Goal: Browse casually

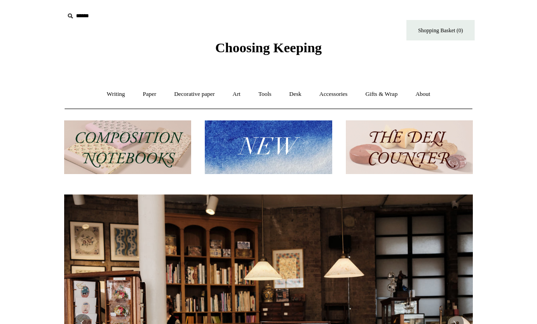
scroll to position [49, 0]
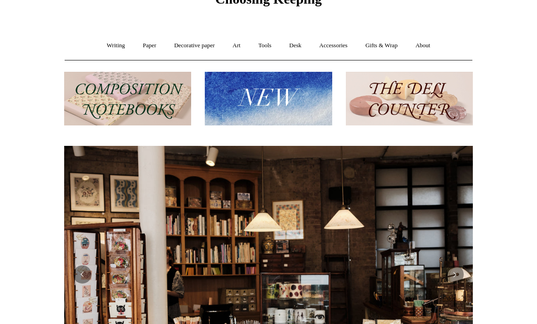
click at [148, 44] on link "Paper +" at bounding box center [150, 46] width 30 height 24
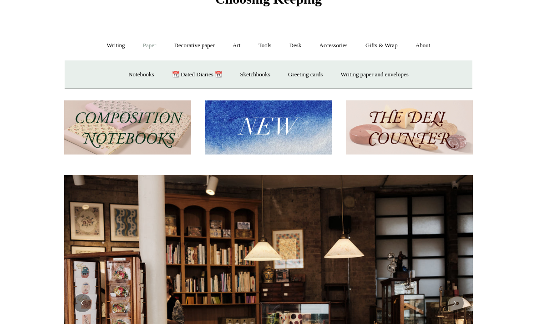
click at [199, 79] on link "📆 Dated Diaries 📆" at bounding box center [197, 75] width 66 height 24
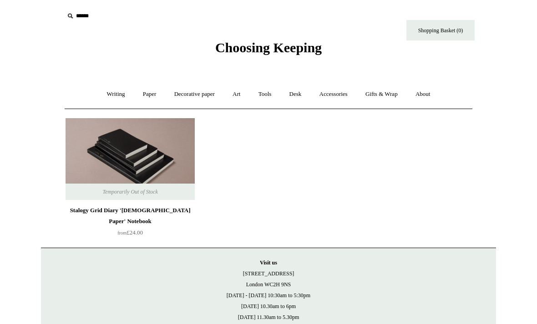
click at [150, 91] on link "Paper +" at bounding box center [150, 94] width 30 height 24
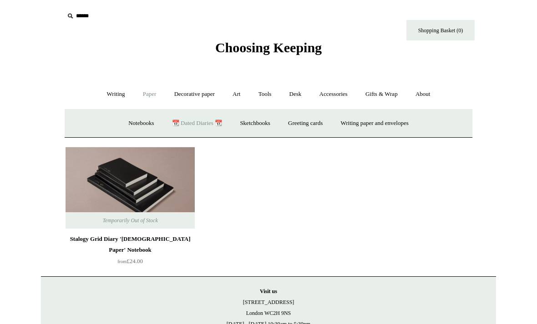
click at [266, 125] on link "Sketchbooks +" at bounding box center [255, 123] width 46 height 24
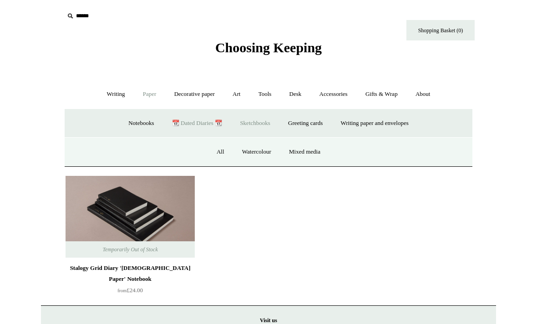
click at [219, 152] on link "All" at bounding box center [220, 152] width 24 height 24
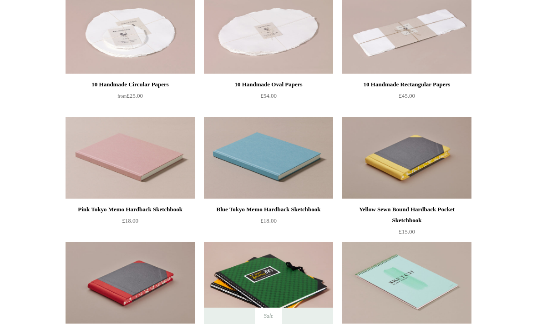
scroll to position [376, 0]
click at [161, 158] on img at bounding box center [130, 159] width 129 height 82
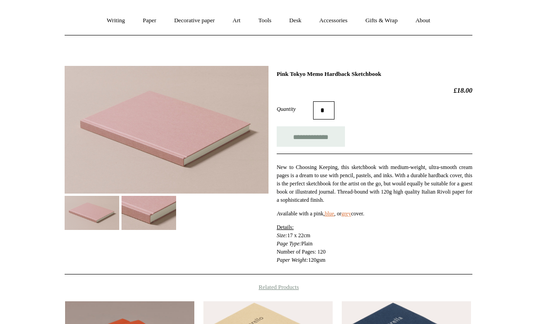
scroll to position [76, 0]
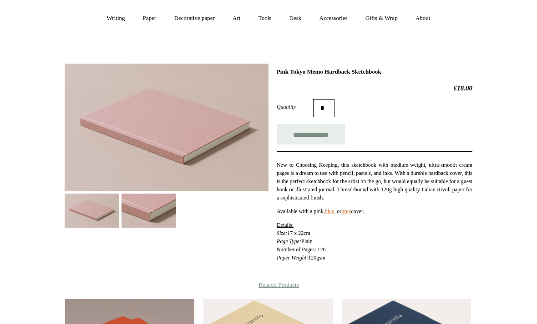
click at [162, 216] on img at bounding box center [149, 211] width 55 height 34
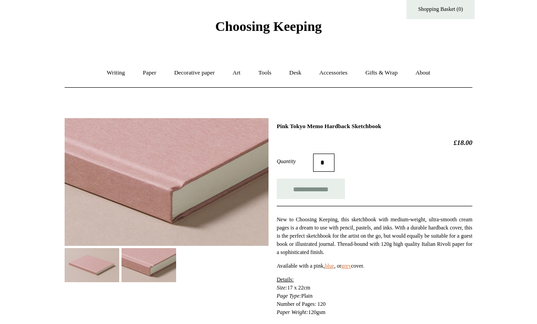
scroll to position [0, 0]
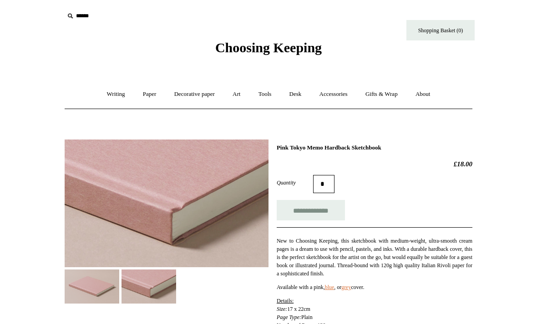
click at [151, 91] on link "Paper +" at bounding box center [150, 94] width 30 height 24
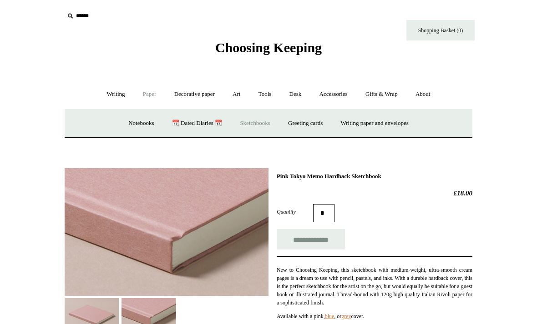
click at [138, 128] on link "Notebooks +" at bounding box center [141, 123] width 42 height 24
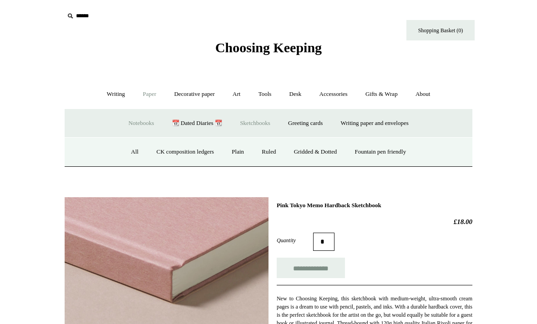
click at [126, 156] on link "All" at bounding box center [135, 152] width 24 height 24
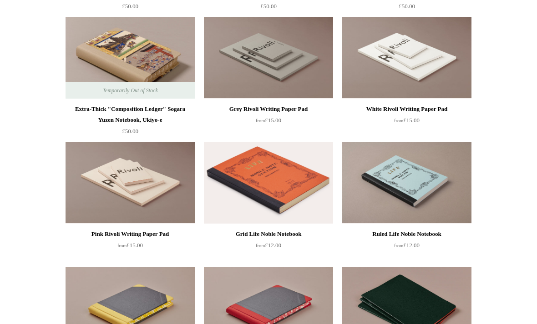
scroll to position [1604, 0]
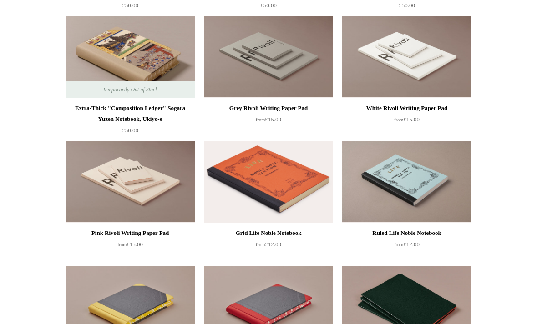
click at [292, 188] on img at bounding box center [268, 182] width 129 height 82
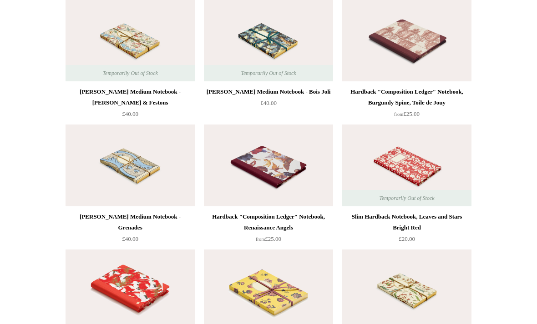
scroll to position [4493, 0]
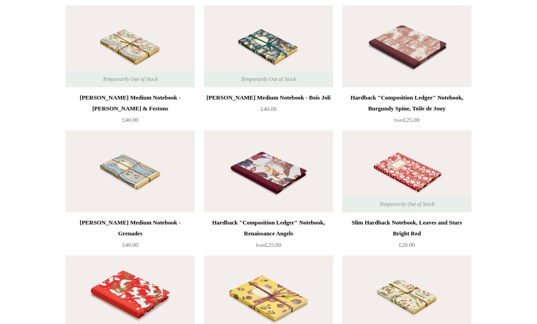
click at [382, 169] on img at bounding box center [406, 172] width 129 height 82
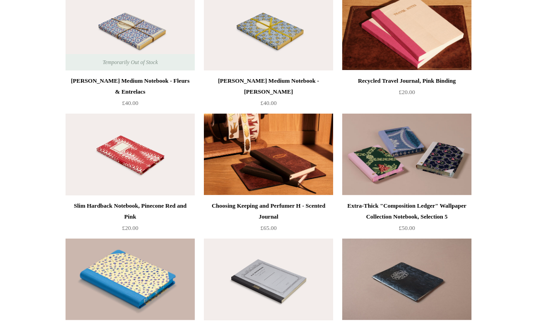
scroll to position [3507, 0]
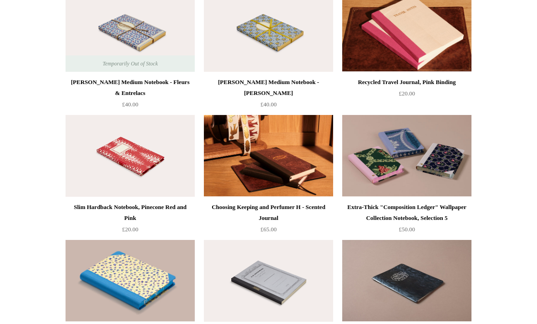
click at [110, 142] on img at bounding box center [130, 156] width 129 height 82
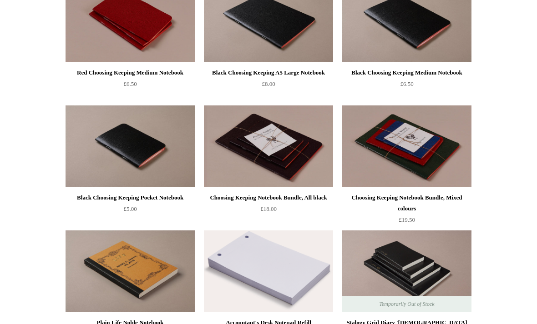
scroll to position [2015, 0]
click at [386, 148] on img at bounding box center [406, 147] width 129 height 82
click at [113, 145] on img at bounding box center [130, 147] width 129 height 82
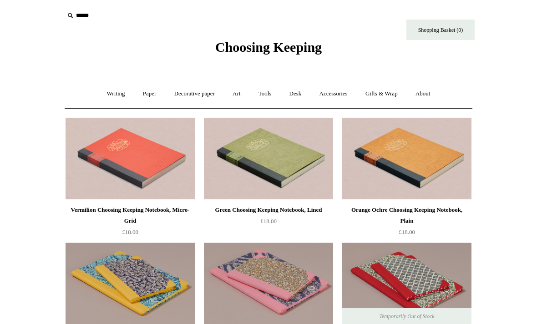
scroll to position [0, 0]
click at [108, 93] on link "Writing +" at bounding box center [116, 94] width 35 height 24
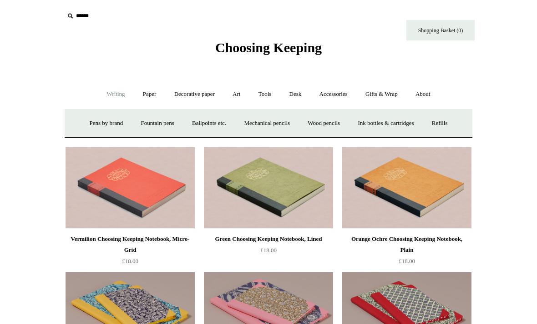
click at [205, 122] on link "Ballpoints etc. +" at bounding box center [209, 123] width 51 height 24
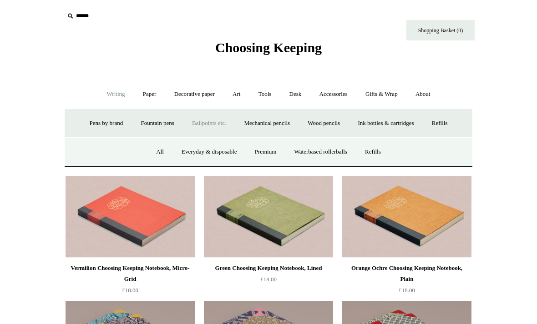
click at [193, 153] on link "Everyday & disposable" at bounding box center [208, 152] width 71 height 24
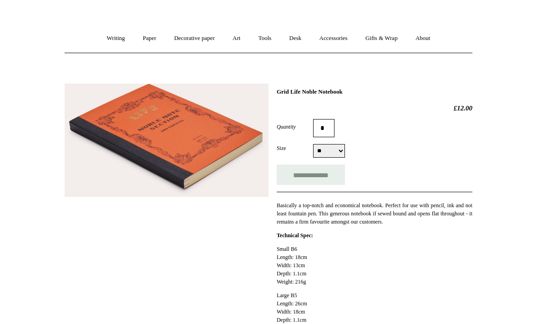
scroll to position [40, 0]
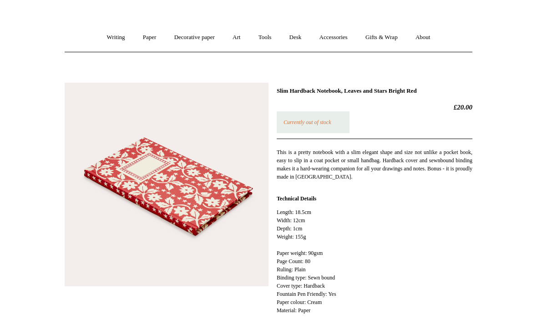
scroll to position [52, 0]
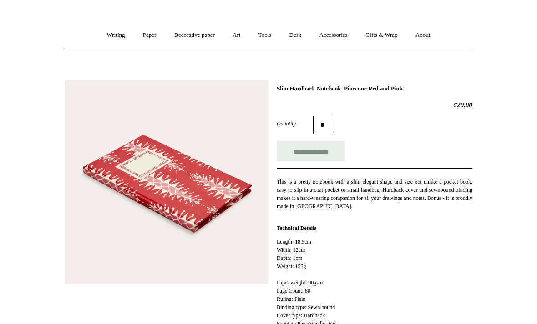
scroll to position [48, 0]
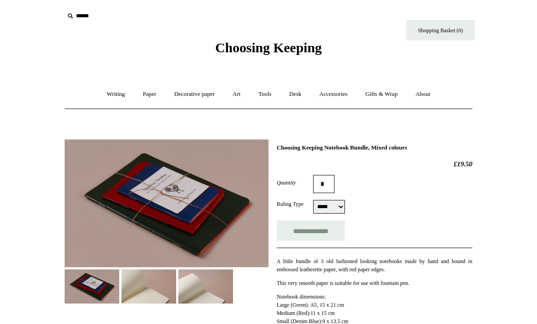
select select "*****"
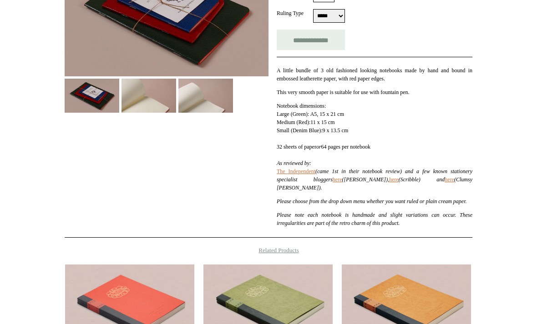
scroll to position [197, 0]
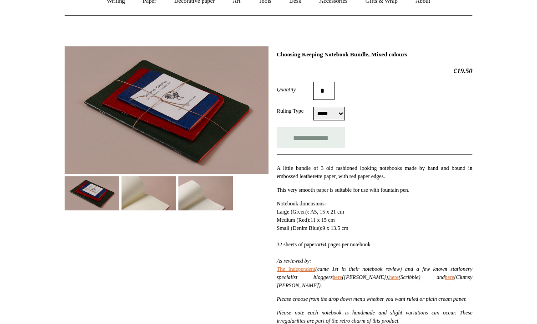
click at [139, 191] on img at bounding box center [149, 194] width 55 height 34
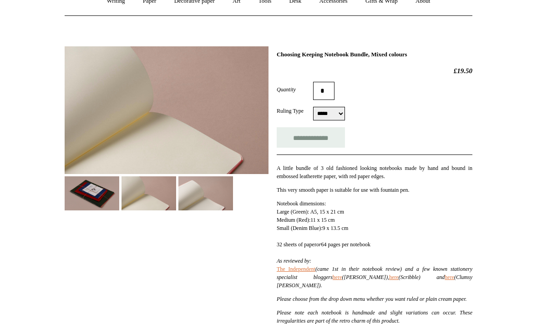
click at [200, 190] on img at bounding box center [205, 194] width 55 height 34
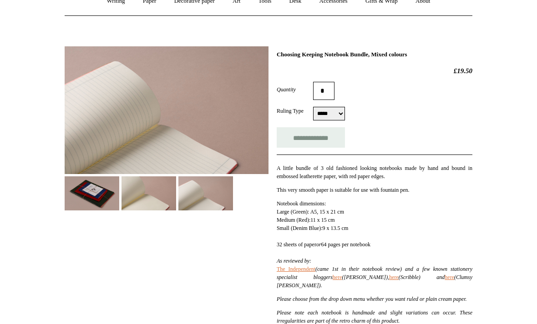
click at [83, 198] on img at bounding box center [92, 194] width 55 height 34
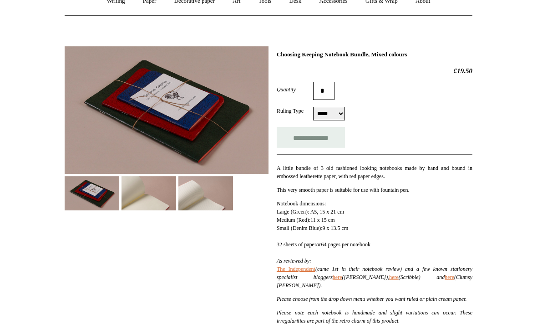
click at [127, 92] on img at bounding box center [167, 110] width 204 height 128
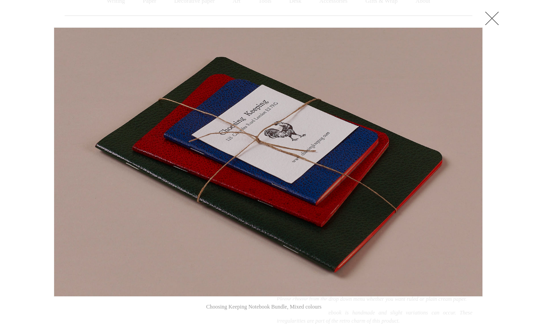
click at [492, 23] on link at bounding box center [492, 18] width 18 height 18
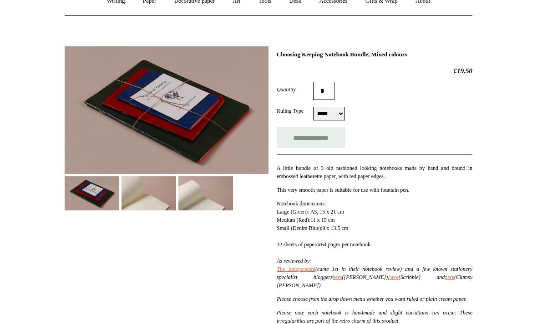
click at [147, 105] on img at bounding box center [167, 110] width 204 height 128
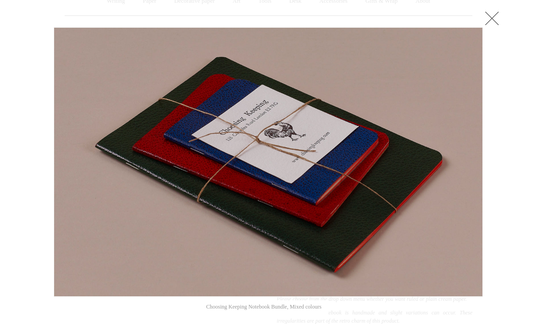
click at [494, 11] on link at bounding box center [492, 18] width 18 height 18
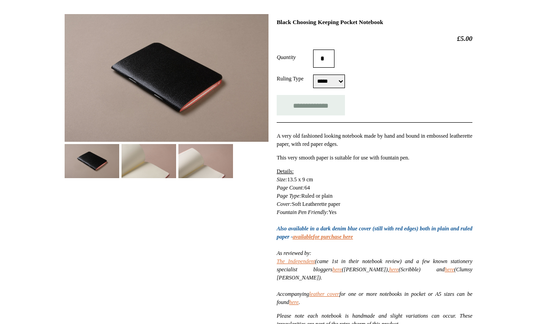
scroll to position [126, 0]
click at [149, 162] on img at bounding box center [149, 161] width 55 height 34
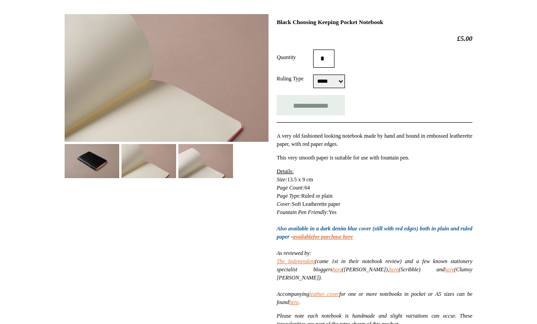
click at [185, 158] on img at bounding box center [205, 161] width 55 height 34
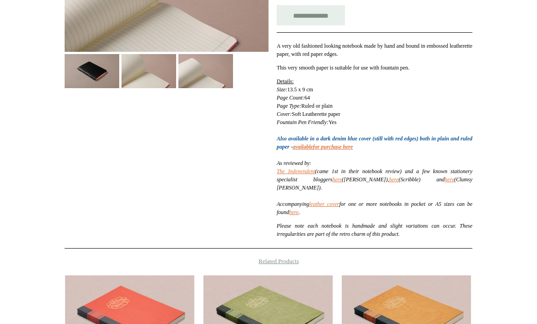
scroll to position [227, 0]
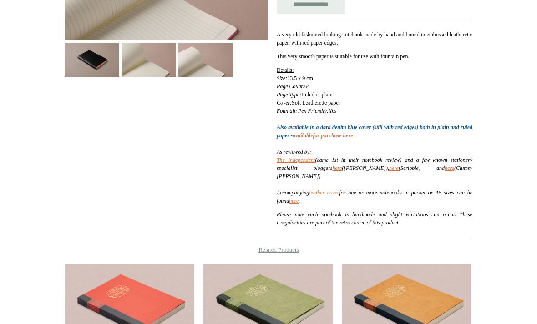
click at [342, 170] on link "here" at bounding box center [337, 169] width 10 height 6
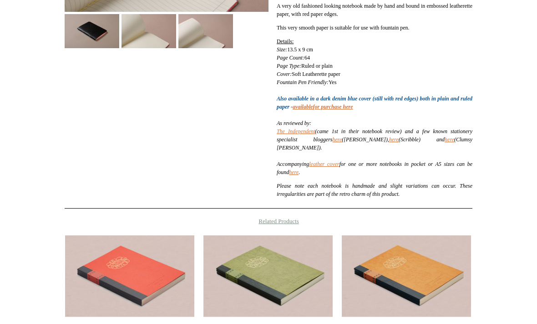
scroll to position [256, 0]
click at [396, 142] on link "here" at bounding box center [394, 139] width 10 height 6
click at [445, 139] on link "here" at bounding box center [450, 139] width 10 height 6
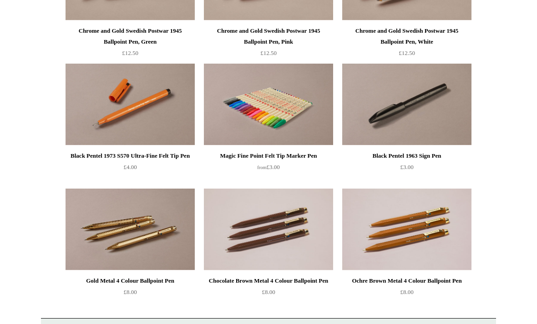
scroll to position [431, 0]
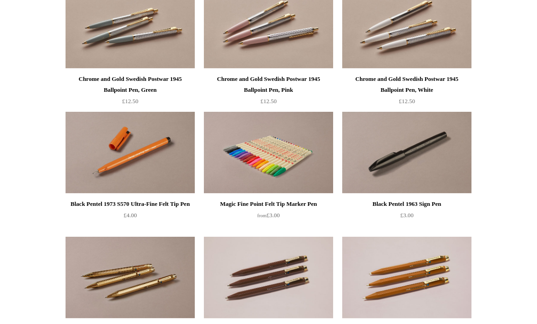
click at [112, 147] on img at bounding box center [130, 153] width 129 height 82
click at [391, 148] on img at bounding box center [406, 153] width 129 height 82
click at [315, 154] on img at bounding box center [268, 153] width 129 height 82
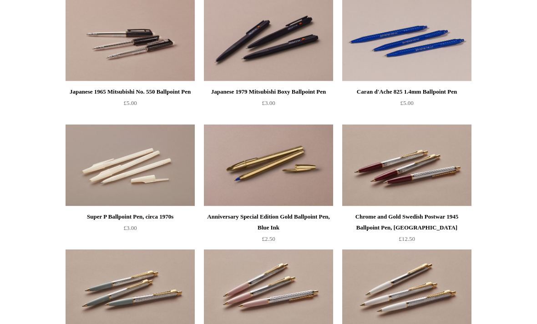
scroll to position [107, 0]
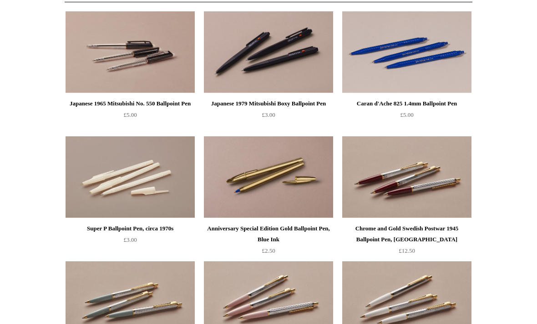
click at [415, 59] on img at bounding box center [406, 52] width 129 height 82
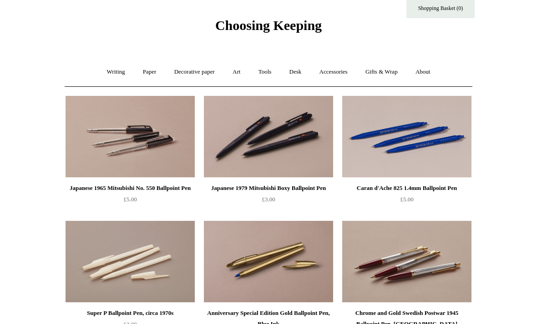
scroll to position [23, 0]
click at [308, 140] on img at bounding box center [268, 137] width 129 height 82
click at [112, 134] on img at bounding box center [130, 137] width 129 height 82
click at [117, 73] on link "Writing +" at bounding box center [116, 72] width 35 height 24
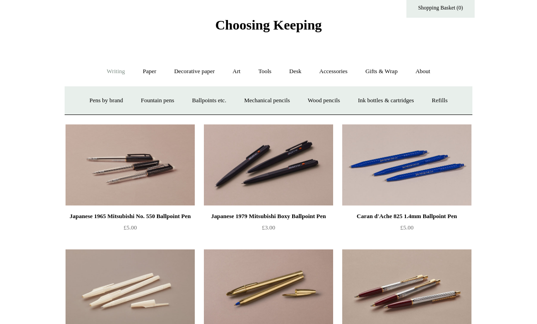
click at [157, 291] on img at bounding box center [130, 290] width 129 height 82
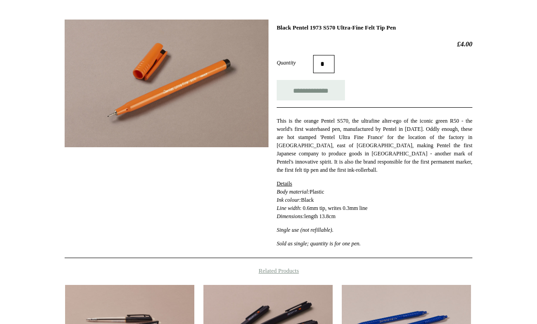
scroll to position [108, 0]
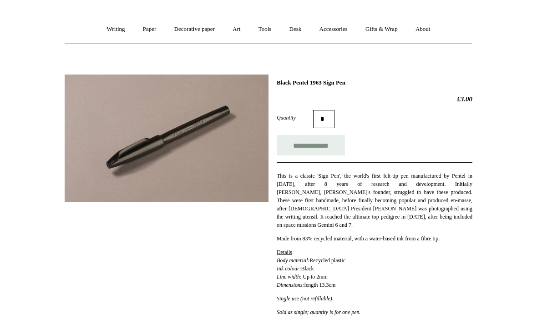
scroll to position [64, 0]
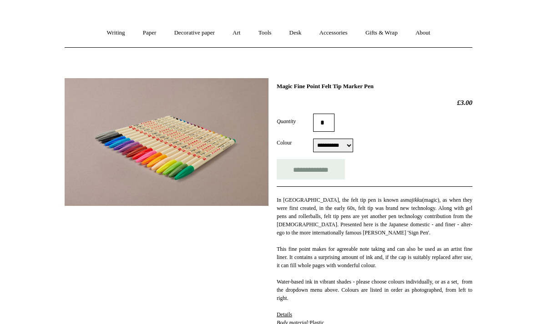
scroll to position [61, 0]
click at [352, 147] on select "**********" at bounding box center [333, 146] width 40 height 14
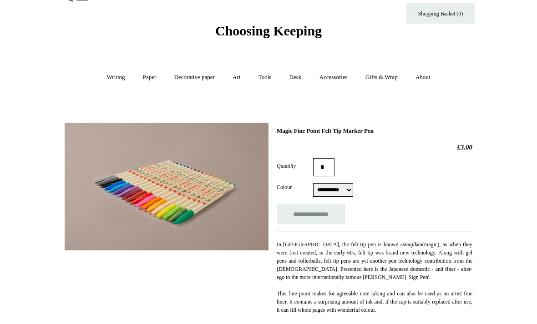
scroll to position [11, 0]
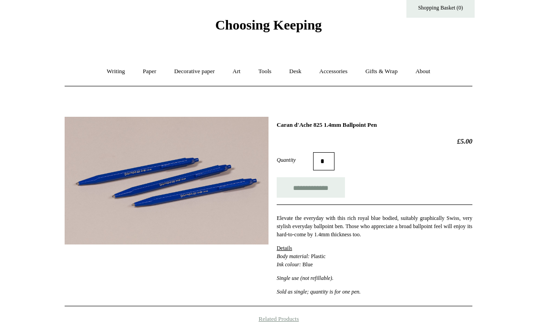
scroll to position [8, 0]
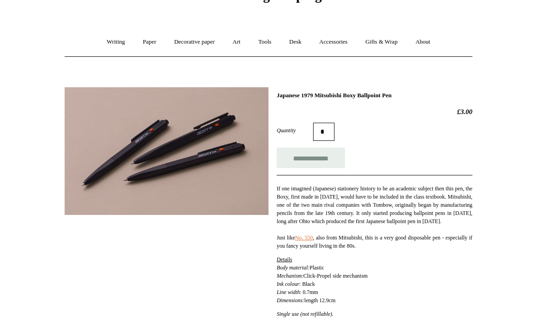
scroll to position [46, 0]
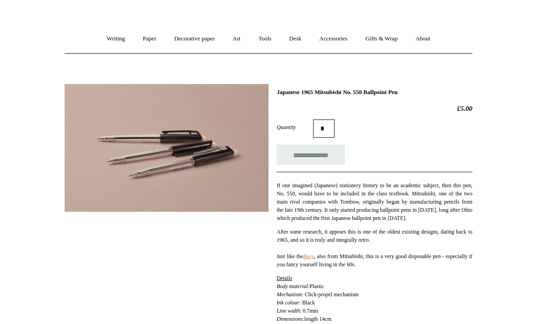
scroll to position [52, 0]
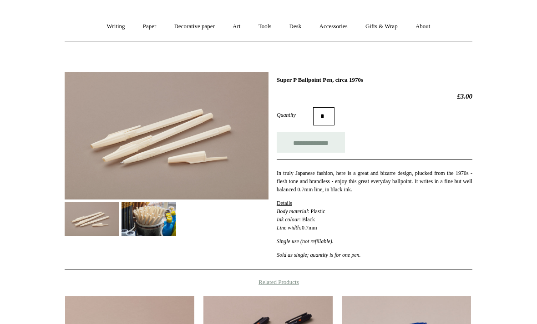
click at [166, 221] on img at bounding box center [149, 220] width 55 height 34
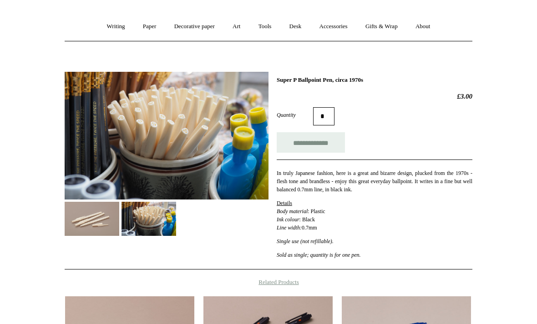
click at [102, 230] on img at bounding box center [92, 219] width 55 height 34
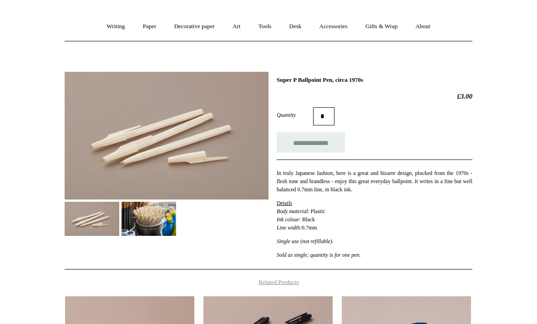
click at [119, 28] on link "Writing +" at bounding box center [116, 27] width 35 height 24
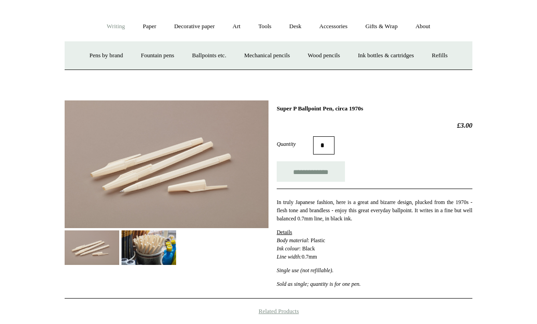
click at [334, 56] on link "Wood pencils +" at bounding box center [323, 56] width 49 height 24
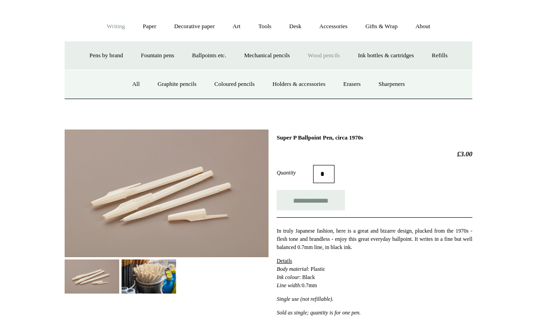
click at [179, 87] on link "Graphite pencils" at bounding box center [177, 84] width 56 height 24
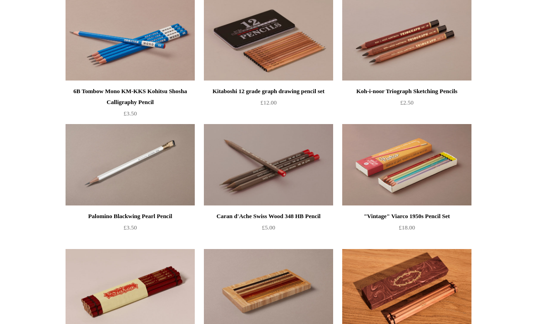
scroll to position [367, 0]
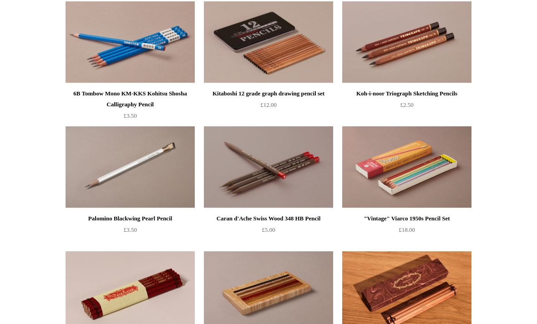
click at [142, 158] on img at bounding box center [130, 168] width 129 height 82
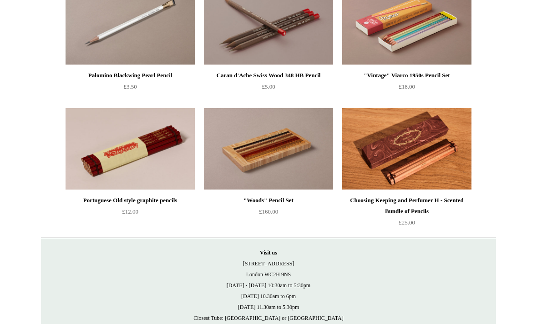
scroll to position [511, 0]
click at [399, 158] on img at bounding box center [406, 149] width 129 height 82
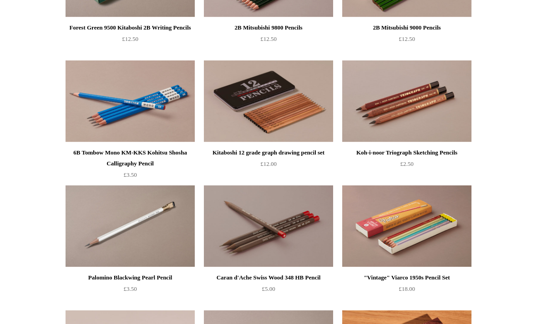
scroll to position [308, 0]
click at [104, 91] on img at bounding box center [130, 102] width 129 height 82
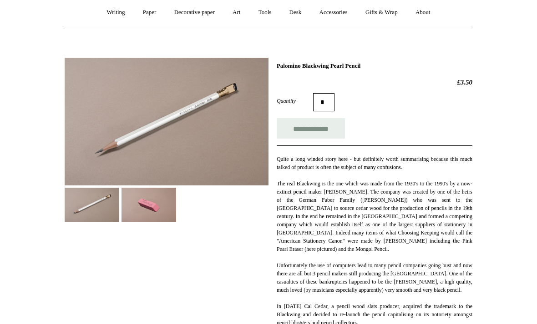
scroll to position [91, 0]
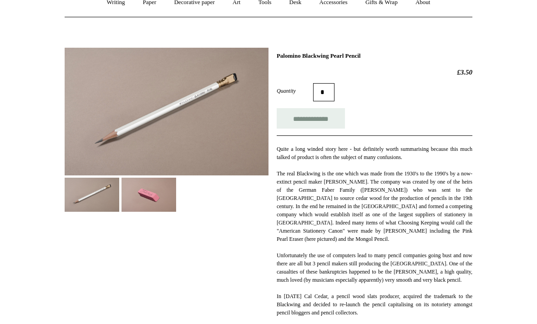
click at [155, 204] on img at bounding box center [149, 195] width 55 height 34
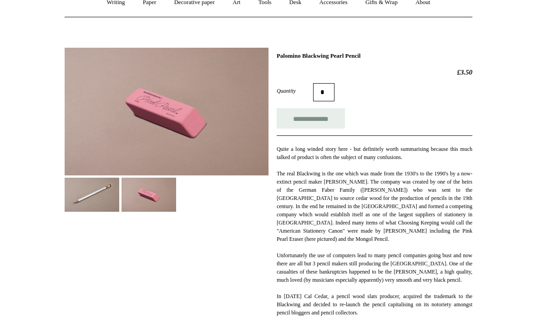
click at [103, 197] on img at bounding box center [92, 195] width 55 height 34
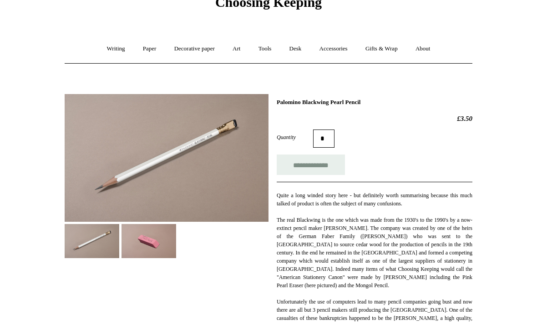
scroll to position [45, 0]
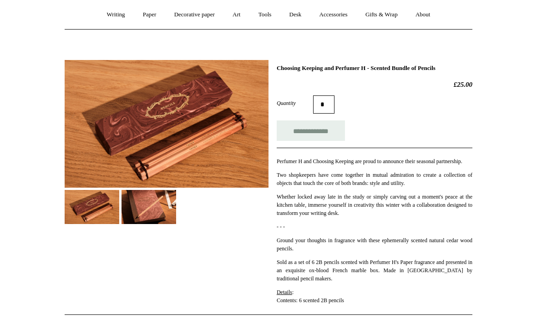
scroll to position [72, 0]
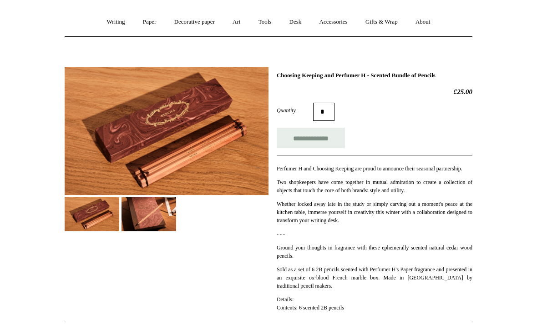
click at [167, 213] on img at bounding box center [149, 215] width 55 height 34
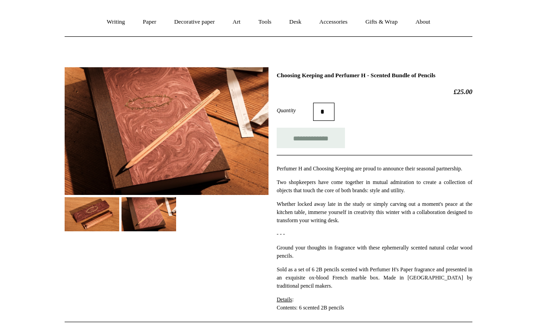
click at [96, 213] on img at bounding box center [92, 215] width 55 height 34
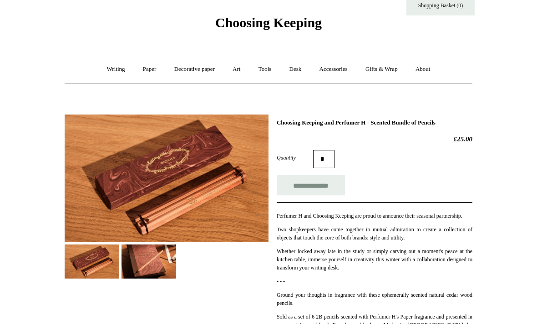
scroll to position [0, 0]
